Goal: Information Seeking & Learning: Learn about a topic

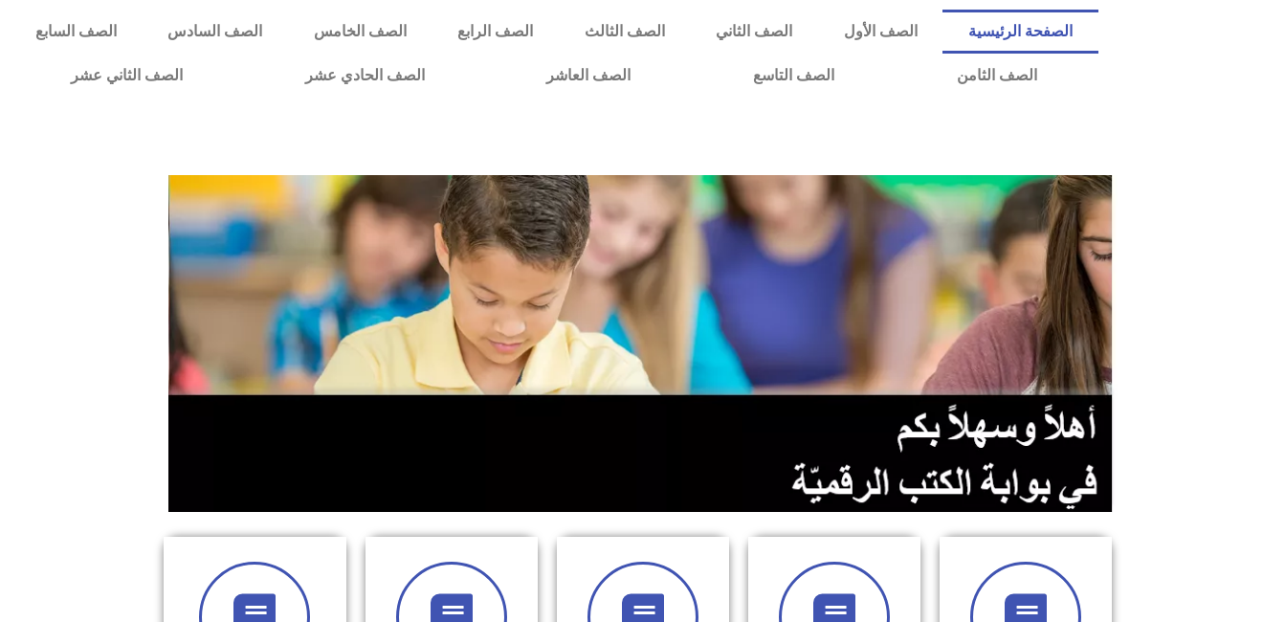
scroll to position [543, 0]
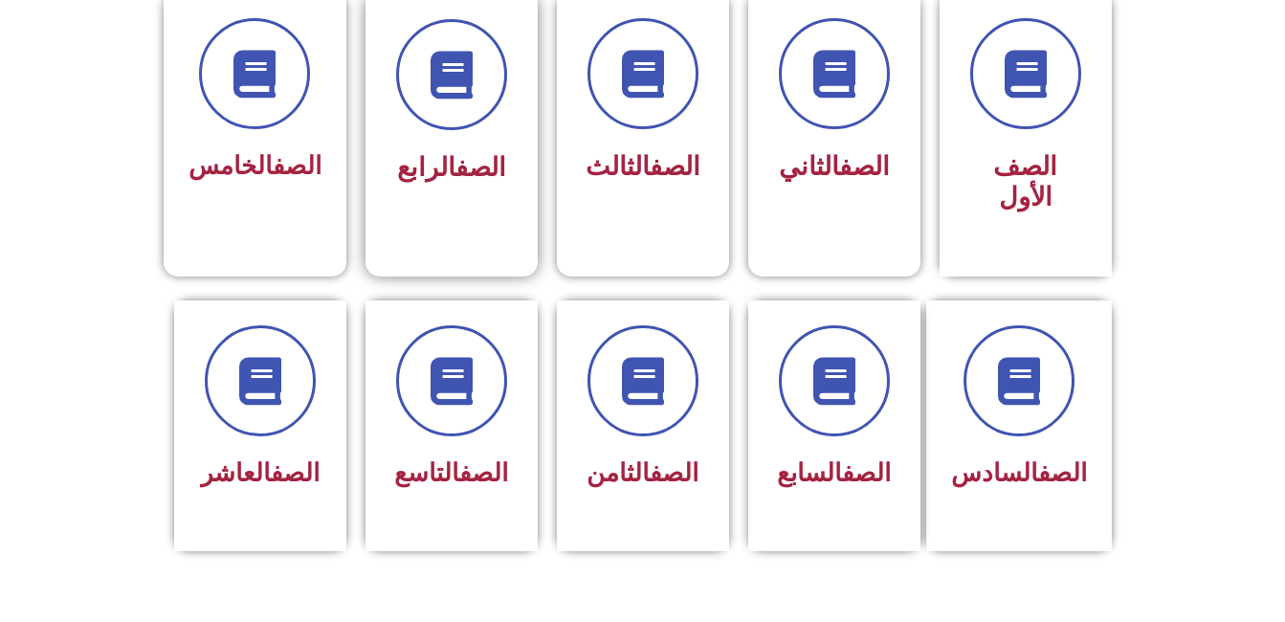
click at [461, 149] on div "الصف الرابع" at bounding box center [451, 168] width 121 height 48
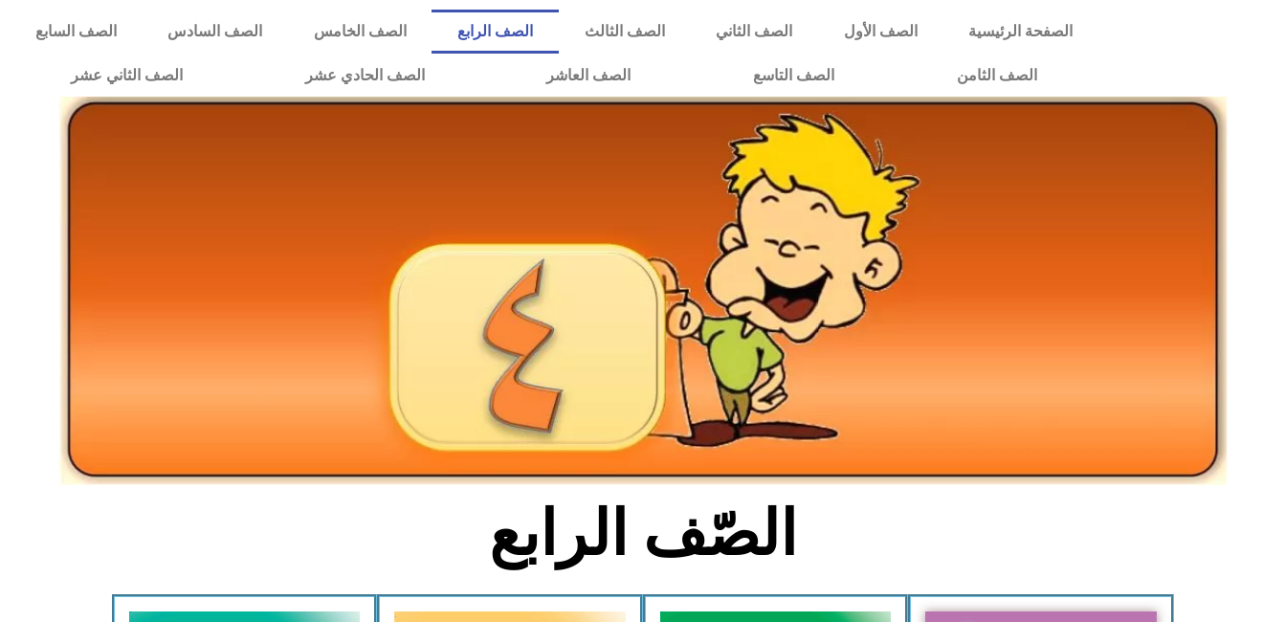
scroll to position [543, 0]
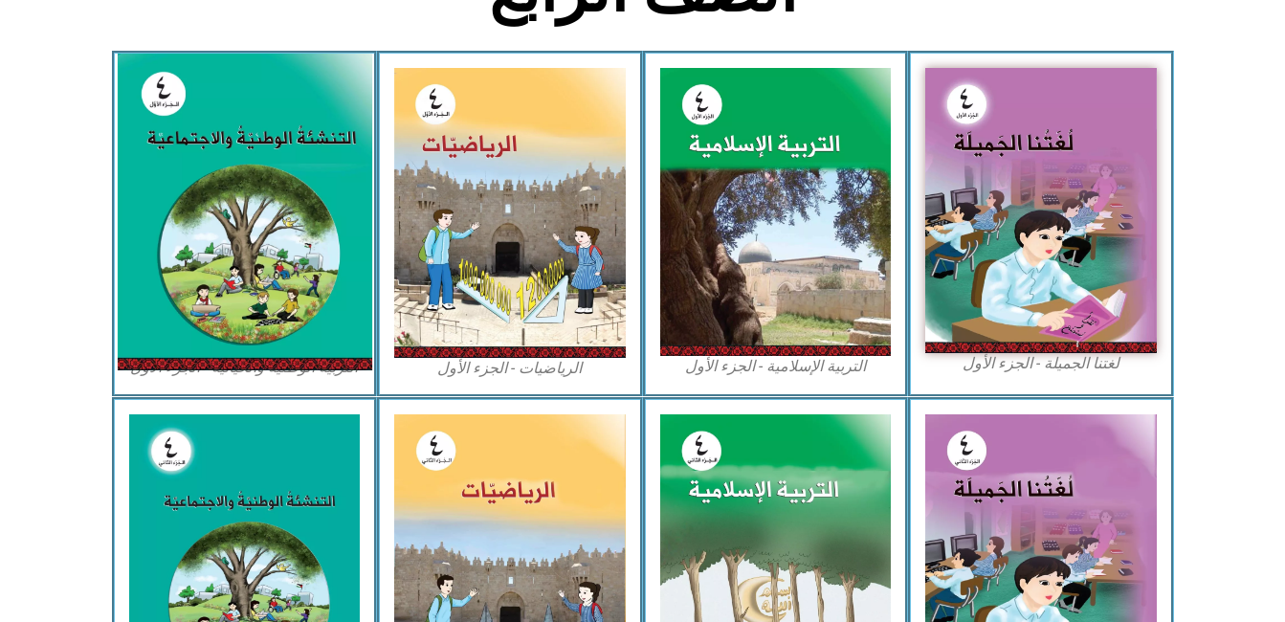
click at [297, 262] on img at bounding box center [244, 212] width 254 height 317
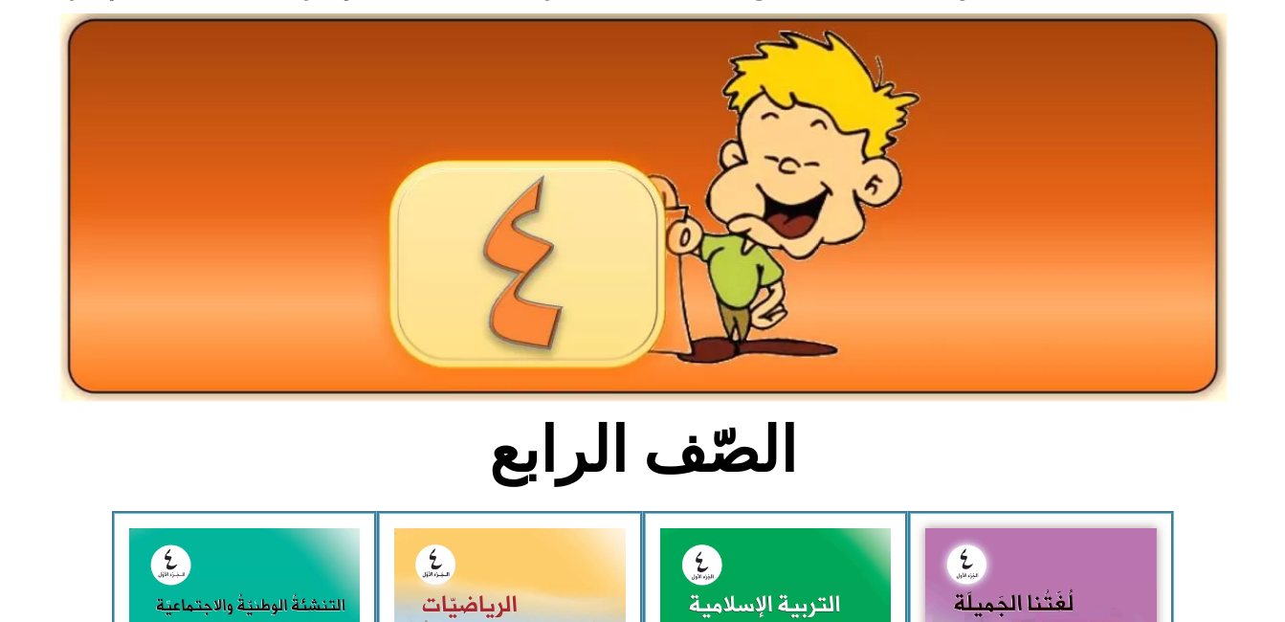
scroll to position [0, 0]
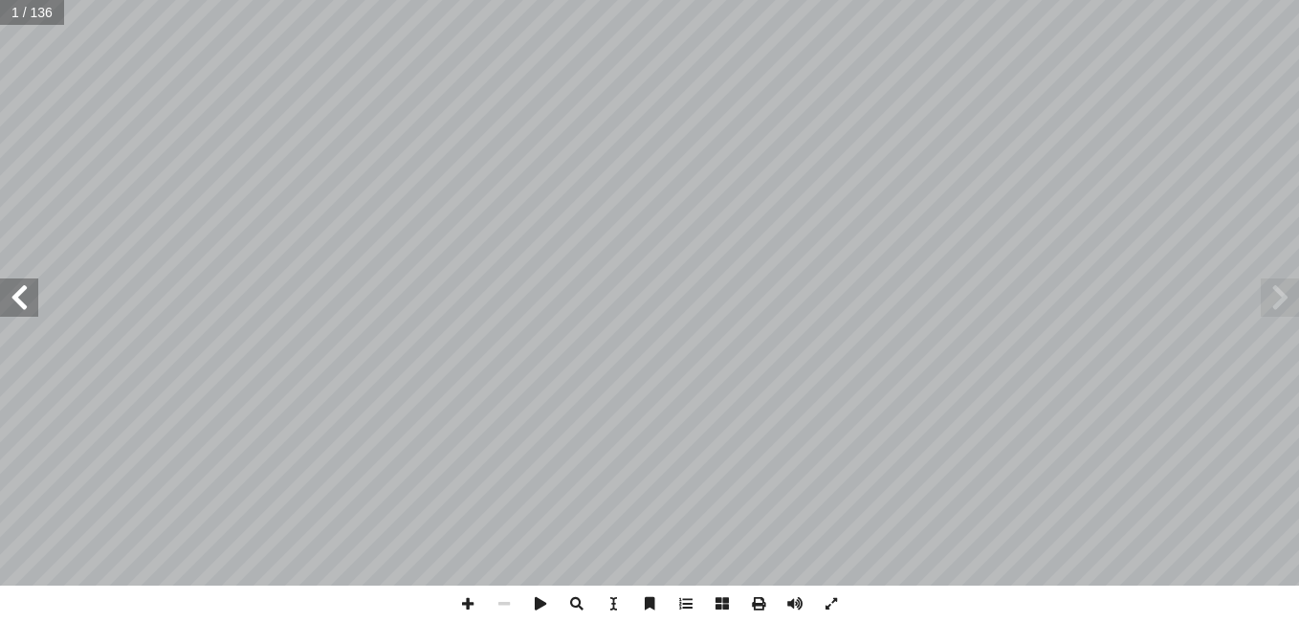
click at [23, 300] on span at bounding box center [19, 297] width 38 height 38
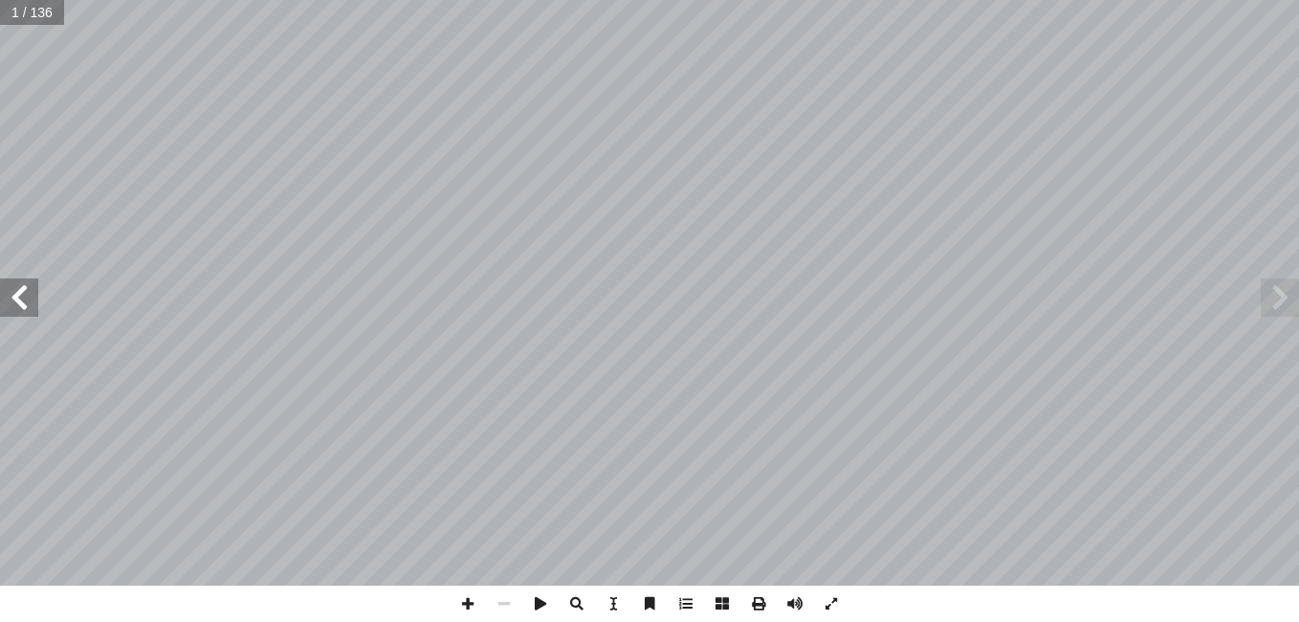
click at [23, 300] on span at bounding box center [19, 297] width 38 height 38
click at [33, 305] on span at bounding box center [19, 297] width 38 height 38
click at [1273, 307] on span at bounding box center [1280, 297] width 38 height 38
